Goal: Task Accomplishment & Management: Manage account settings

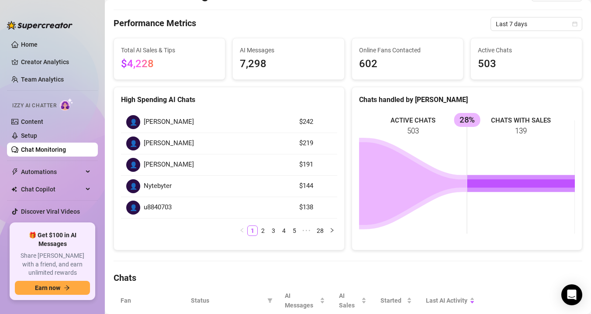
scroll to position [66, 0]
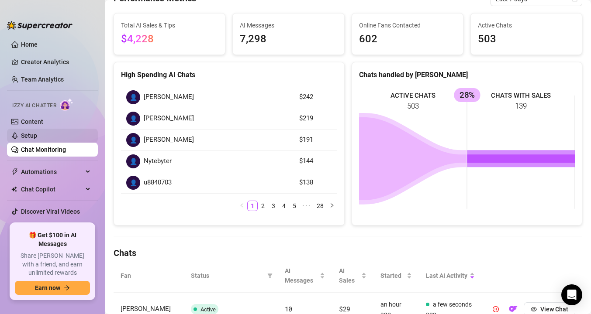
click at [24, 134] on link "Setup" at bounding box center [29, 135] width 16 height 7
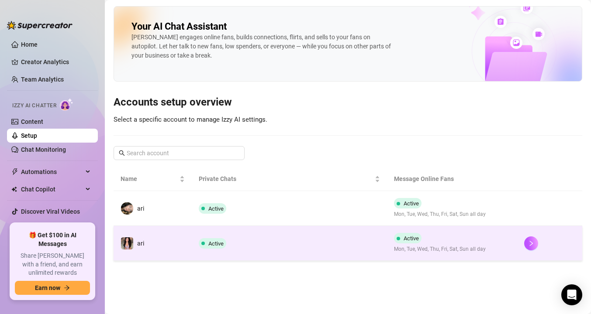
click at [180, 230] on td "ari" at bounding box center [152, 243] width 78 height 35
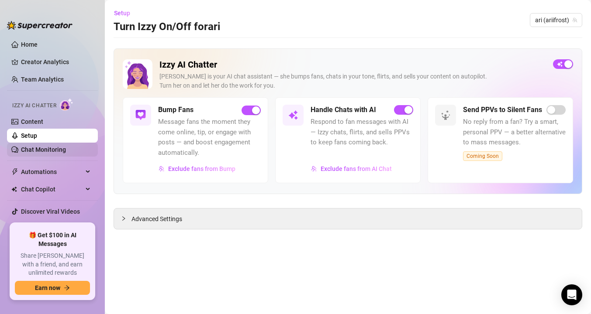
click at [41, 149] on link "Chat Monitoring" at bounding box center [43, 149] width 45 height 7
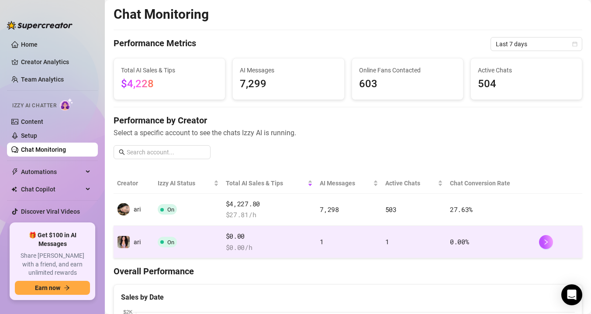
click at [156, 247] on td "On" at bounding box center [188, 242] width 68 height 32
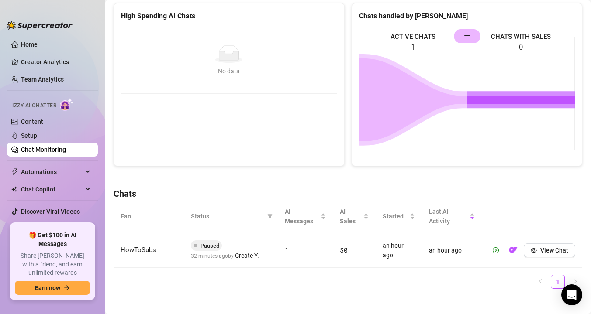
scroll to position [133, 0]
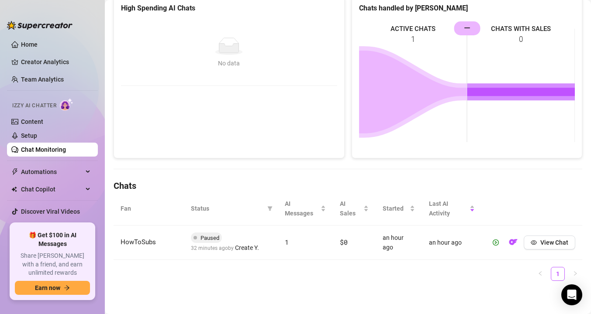
click at [200, 241] on span "Paused" at bounding box center [206, 238] width 31 height 10
click at [558, 244] on span "View Chat" at bounding box center [554, 242] width 28 height 7
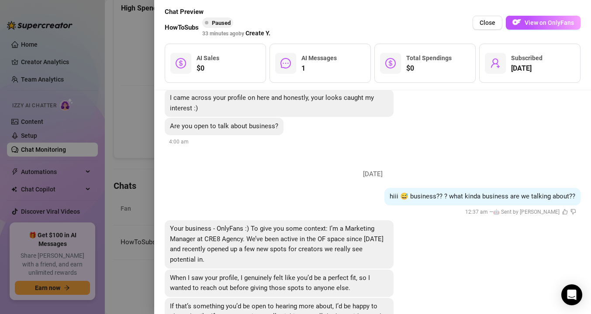
scroll to position [104, 0]
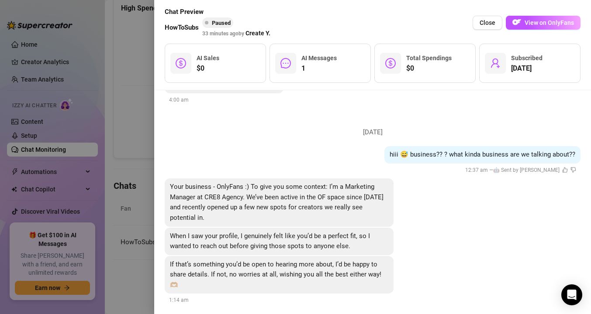
click at [147, 215] on div at bounding box center [295, 157] width 591 height 314
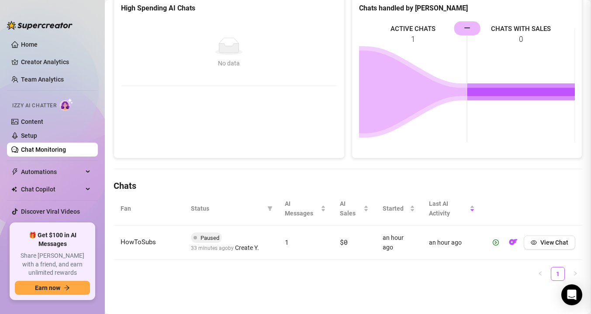
scroll to position [0, 0]
click at [511, 241] on img "button" at bounding box center [513, 242] width 9 height 9
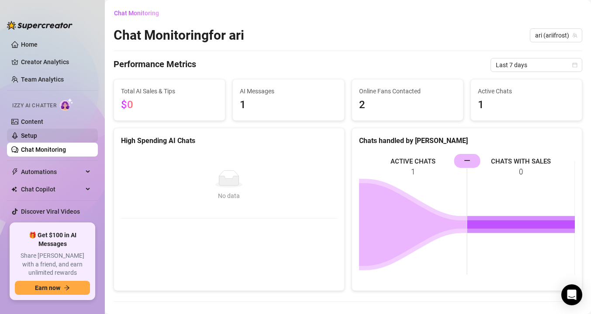
click at [22, 132] on link "Setup" at bounding box center [29, 135] width 16 height 7
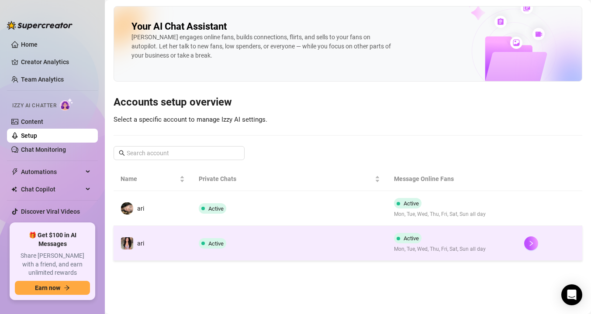
click at [146, 234] on td "ari" at bounding box center [152, 243] width 78 height 35
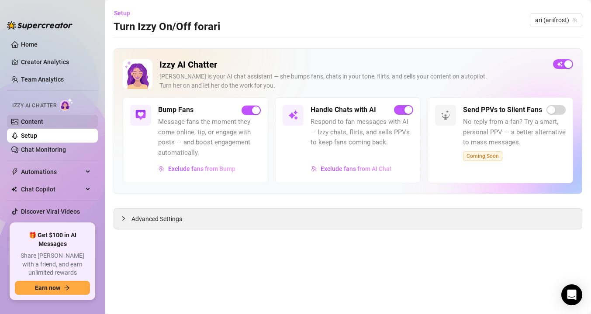
click at [43, 122] on link "Content" at bounding box center [32, 121] width 22 height 7
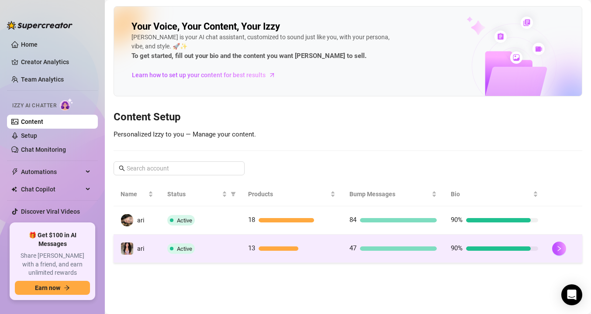
click at [210, 246] on div "Active" at bounding box center [200, 249] width 67 height 10
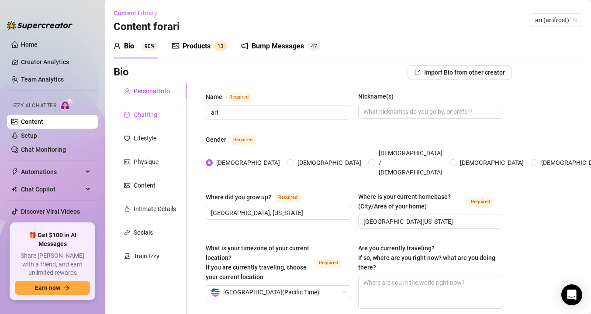
click at [127, 116] on icon "message" at bounding box center [127, 115] width 6 height 6
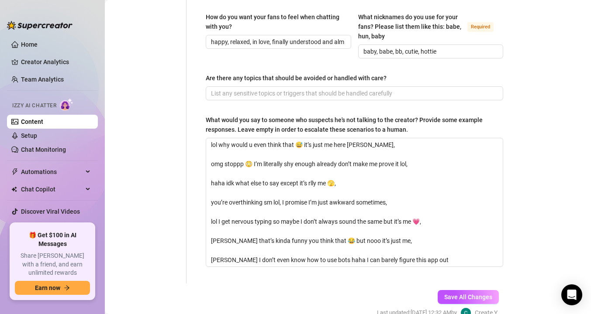
scroll to position [677, 0]
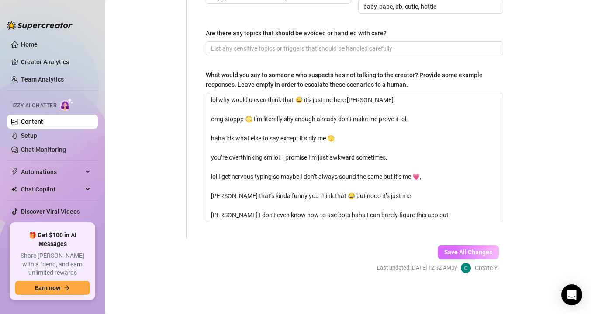
click at [452, 251] on span "Save All Changes" at bounding box center [468, 252] width 48 height 7
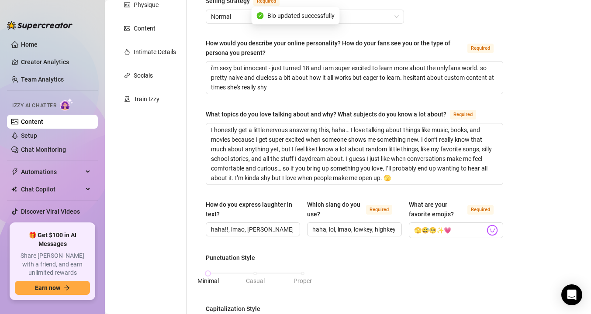
scroll to position [0, 0]
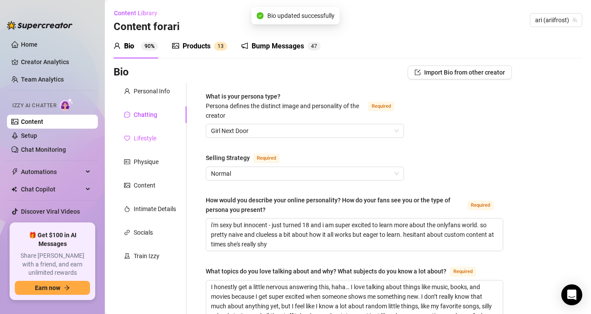
click at [167, 140] on div "Lifestyle" at bounding box center [149, 138] width 73 height 17
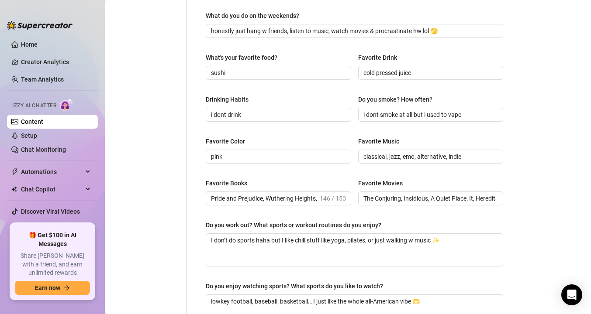
scroll to position [442, 0]
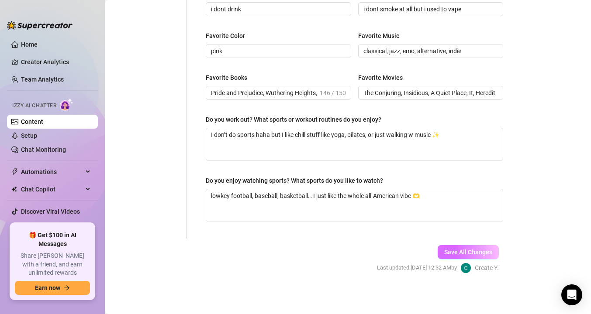
click at [454, 250] on span "Save All Changes" at bounding box center [468, 252] width 48 height 7
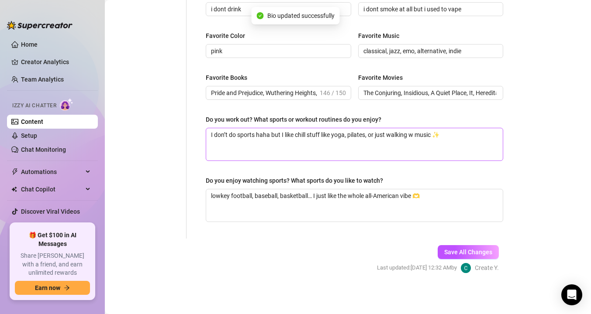
scroll to position [0, 0]
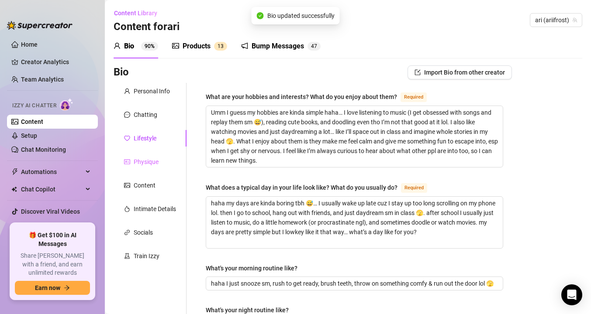
click at [159, 162] on div "Physique" at bounding box center [149, 162] width 73 height 17
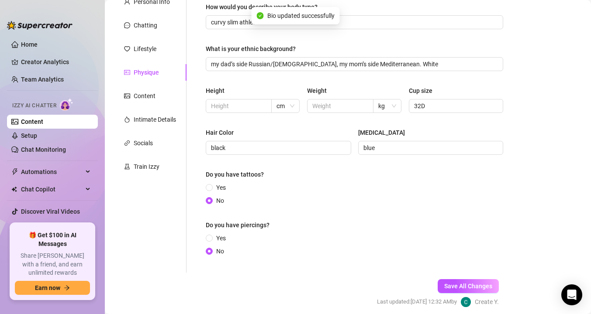
scroll to position [124, 0]
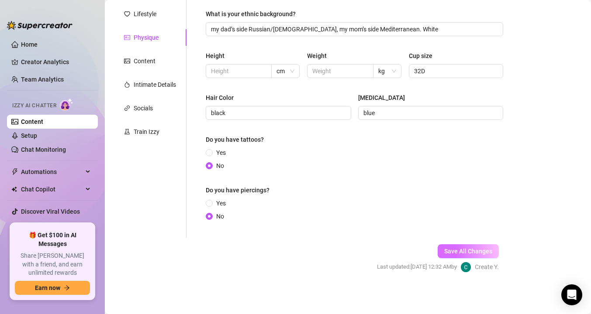
click at [451, 248] on span "Save All Changes" at bounding box center [468, 251] width 48 height 7
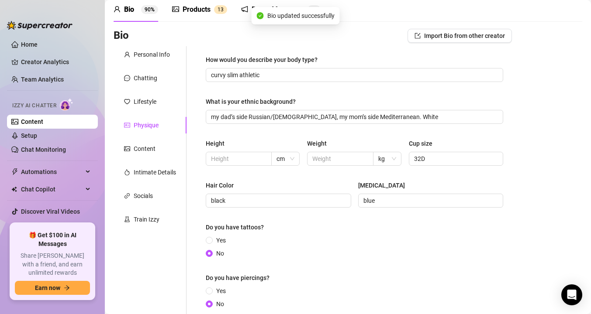
scroll to position [0, 0]
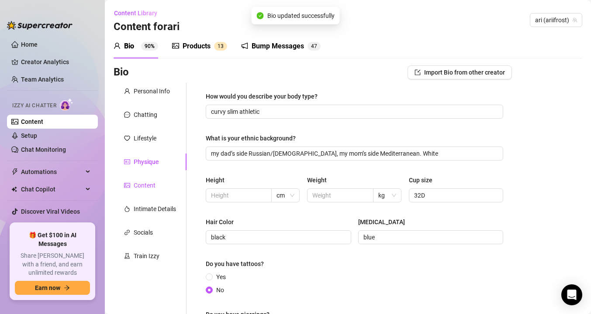
click at [152, 182] on div "Content" at bounding box center [145, 186] width 22 height 10
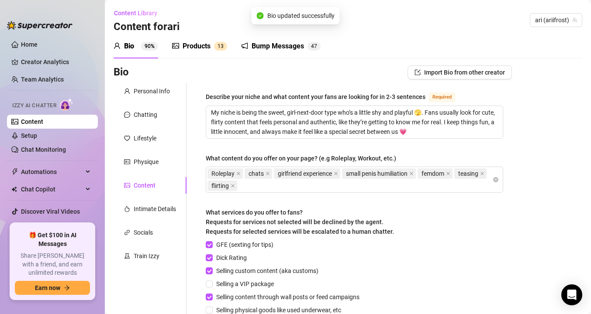
scroll to position [153, 0]
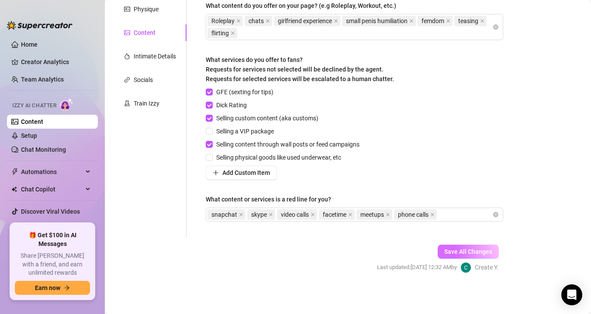
click at [467, 257] on button "Save All Changes" at bounding box center [467, 252] width 61 height 14
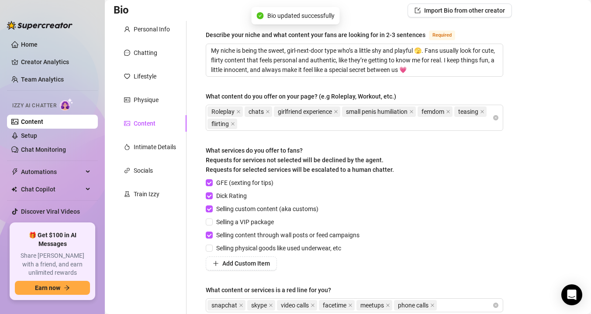
scroll to position [0, 0]
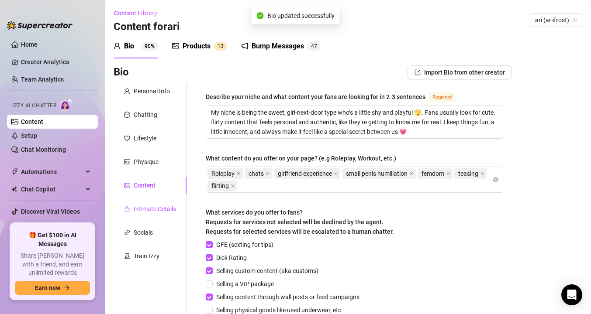
click at [156, 211] on div "Intimate Details" at bounding box center [155, 209] width 42 height 10
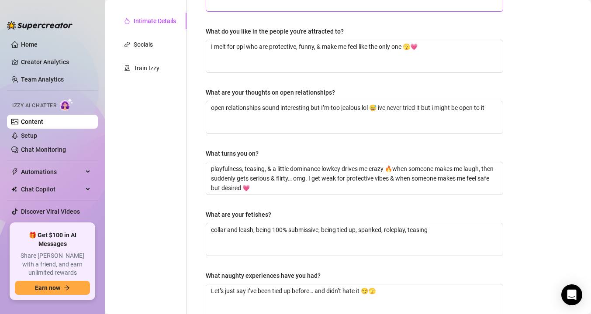
scroll to position [284, 0]
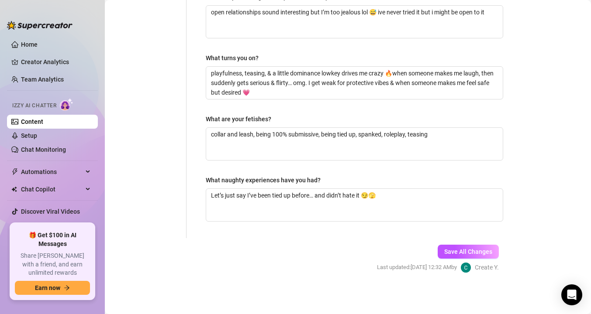
click at [479, 244] on div "Save All Changes Last updated: Sep 19, 2025 12:32 AM by Create Y." at bounding box center [438, 258] width 148 height 41
click at [480, 254] on span "Save All Changes" at bounding box center [468, 251] width 48 height 7
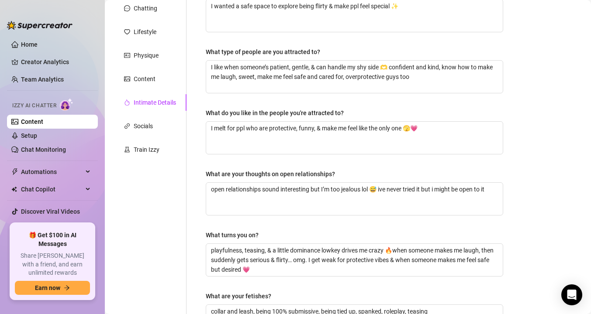
scroll to position [0, 0]
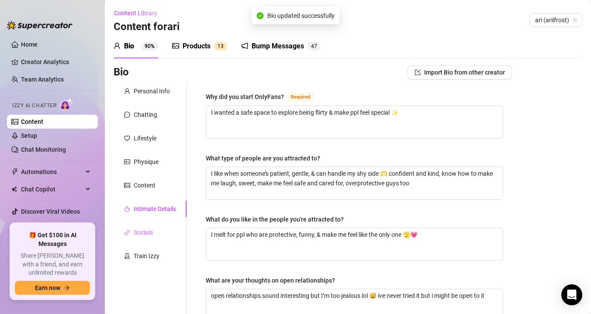
click at [157, 229] on div "Socials" at bounding box center [149, 232] width 73 height 17
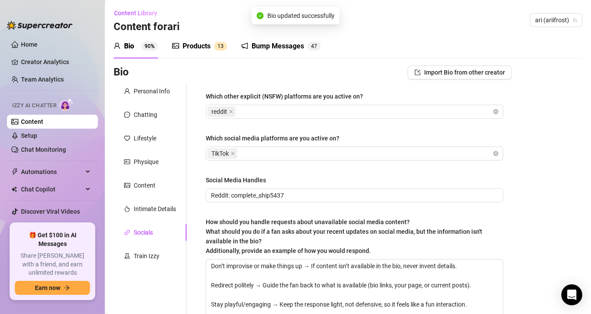
scroll to position [234, 0]
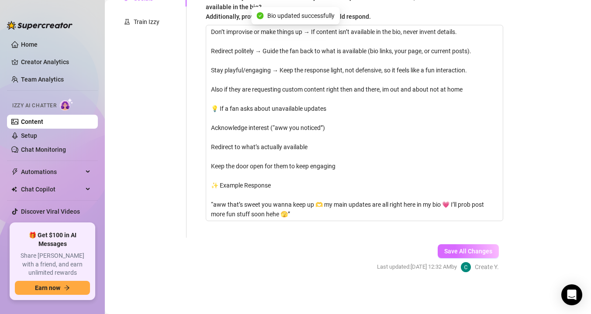
click at [447, 252] on span "Save All Changes" at bounding box center [468, 251] width 48 height 7
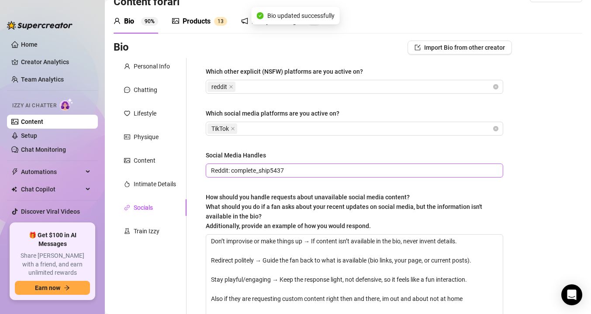
scroll to position [0, 0]
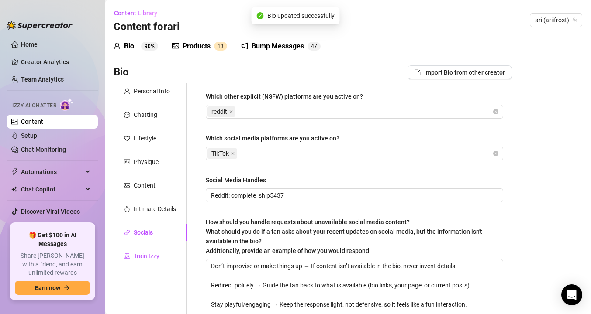
click at [151, 256] on div "Train Izzy" at bounding box center [147, 256] width 26 height 10
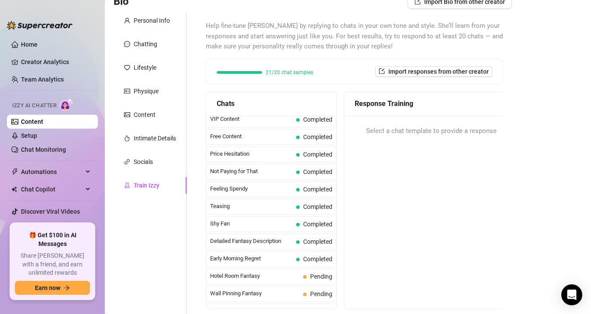
scroll to position [151, 0]
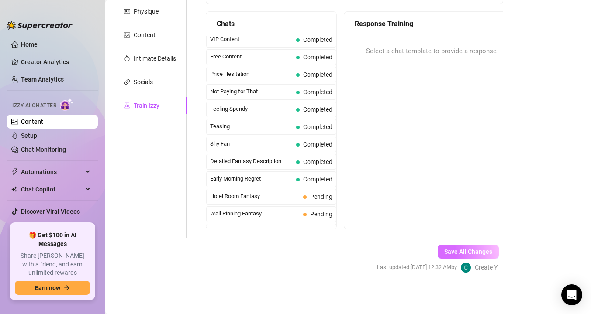
click at [462, 249] on span "Save All Changes" at bounding box center [468, 251] width 48 height 7
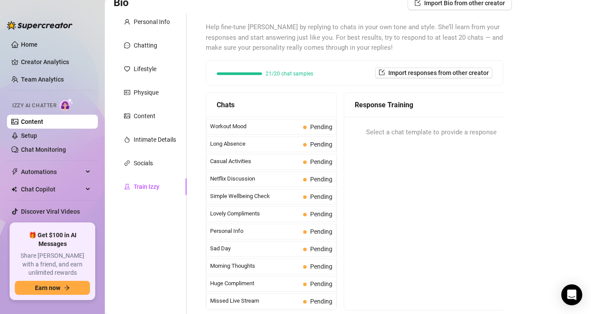
scroll to position [0, 0]
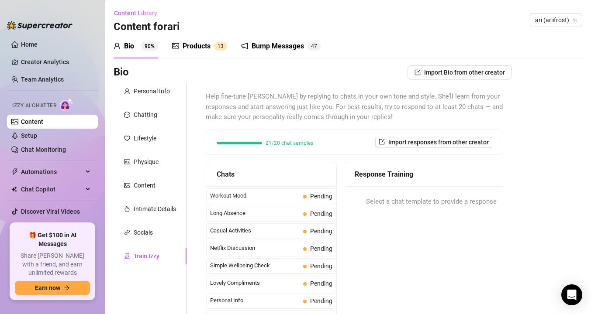
click at [252, 41] on div "Bump Messages" at bounding box center [277, 46] width 52 height 10
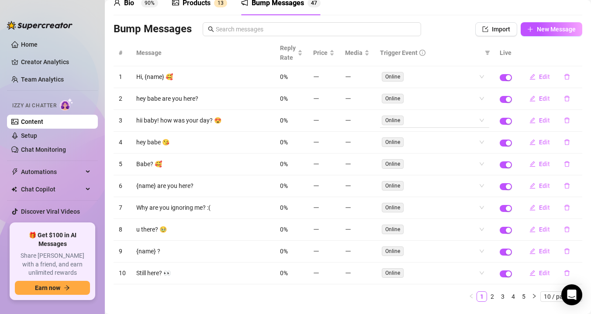
scroll to position [64, 0]
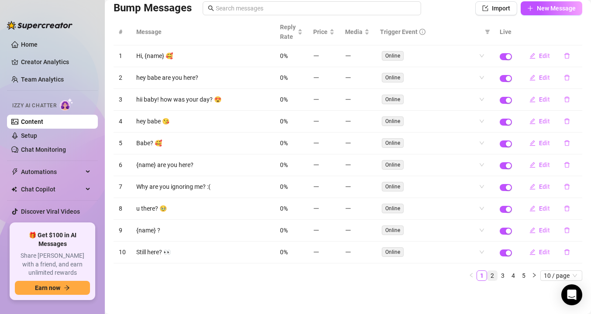
click at [491, 275] on link "2" at bounding box center [492, 276] width 10 height 10
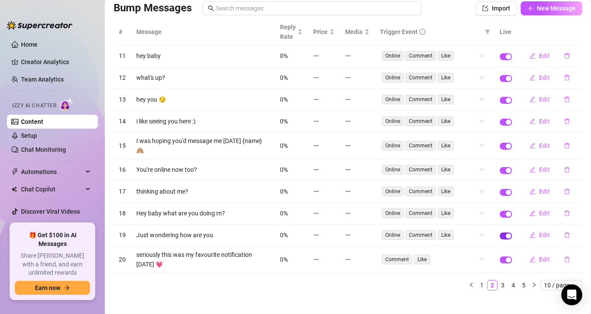
click at [505, 234] on span "button" at bounding box center [505, 236] width 12 height 7
click at [503, 281] on link "3" at bounding box center [503, 286] width 10 height 10
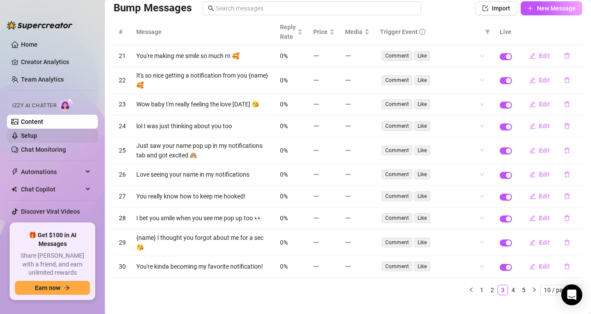
click at [37, 135] on link "Setup" at bounding box center [29, 135] width 16 height 7
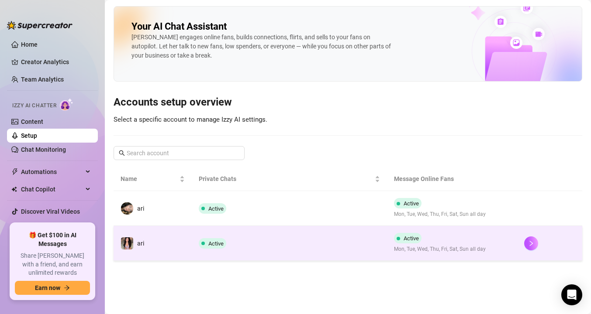
click at [147, 237] on td "ari" at bounding box center [152, 243] width 78 height 35
